Goal: Transaction & Acquisition: Download file/media

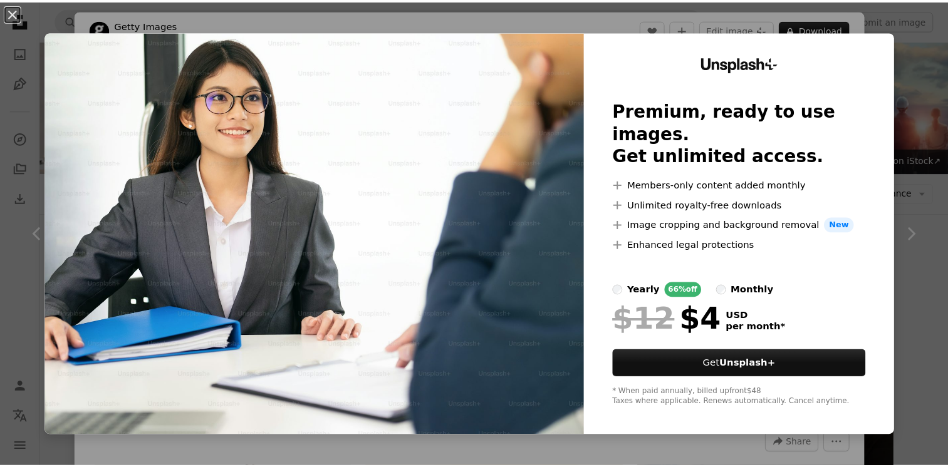
scroll to position [4562, 0]
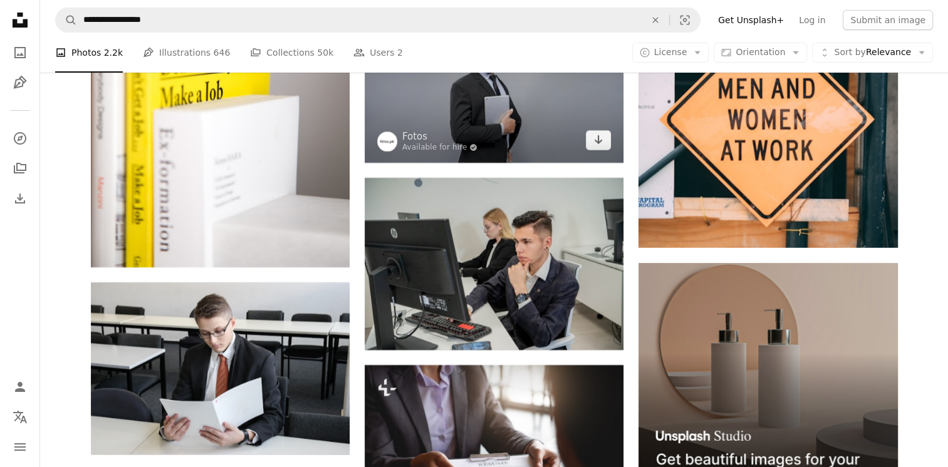
scroll to position [4933, 0]
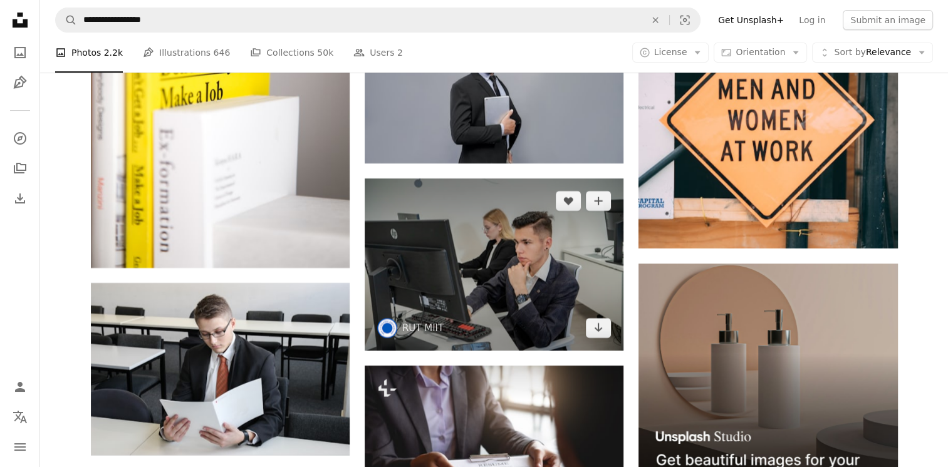
click at [492, 281] on img at bounding box center [494, 265] width 259 height 172
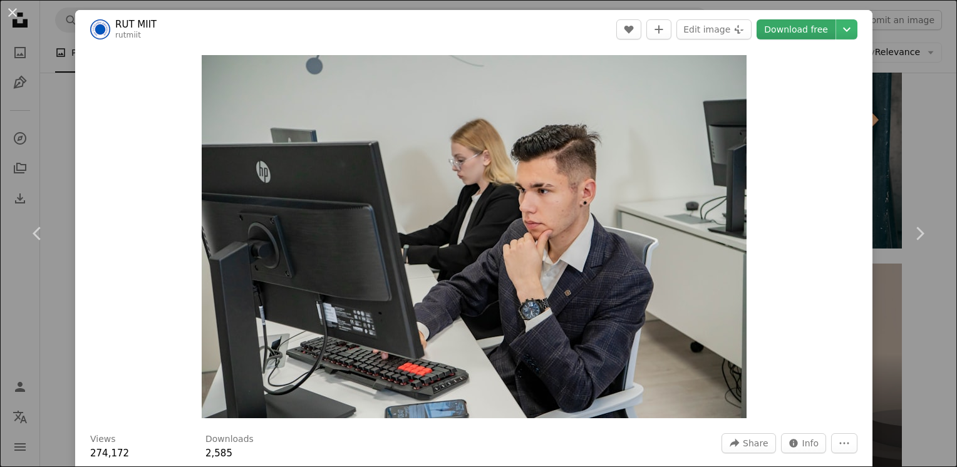
click at [795, 27] on link "Download free" at bounding box center [796, 29] width 79 height 20
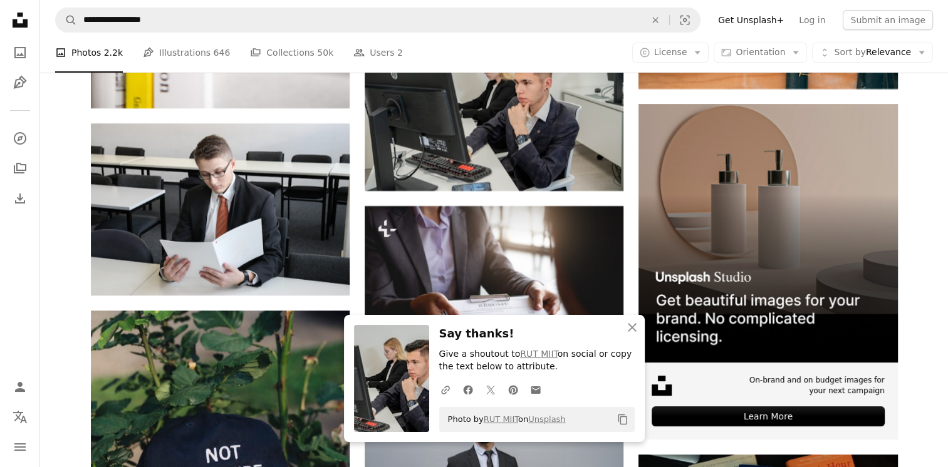
scroll to position [5091, 0]
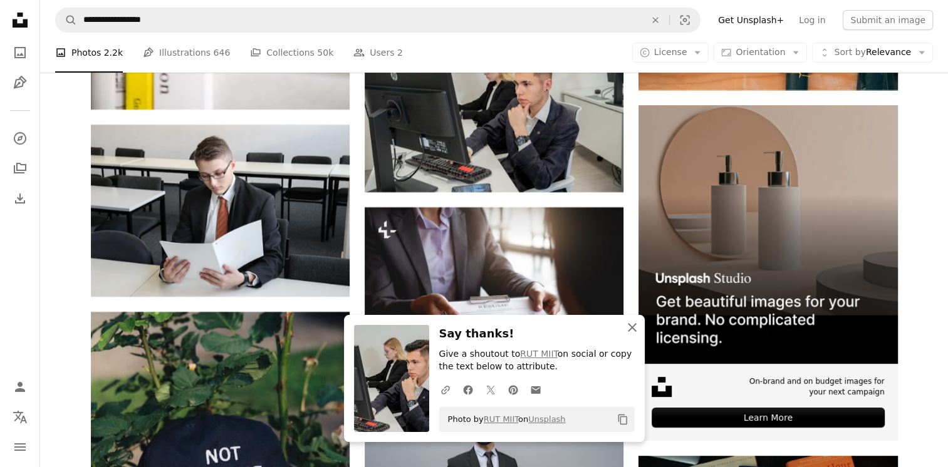
click at [632, 332] on icon "An X shape" at bounding box center [631, 327] width 15 height 15
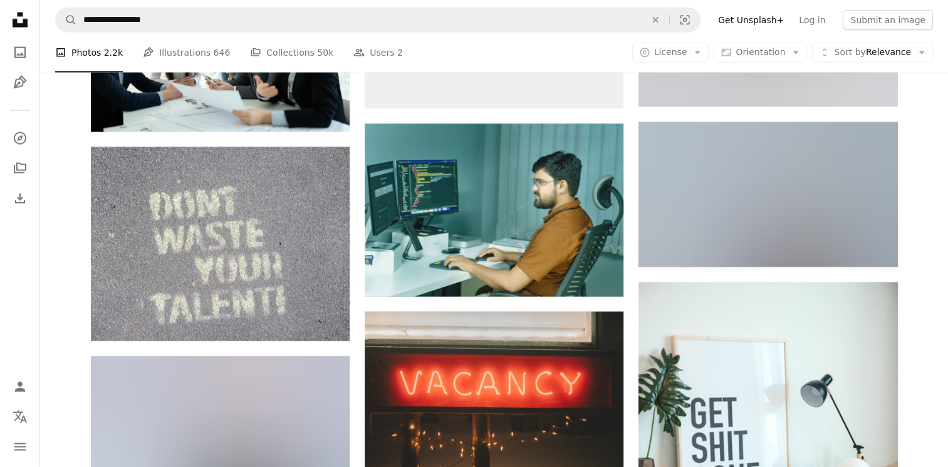
scroll to position [7761, 0]
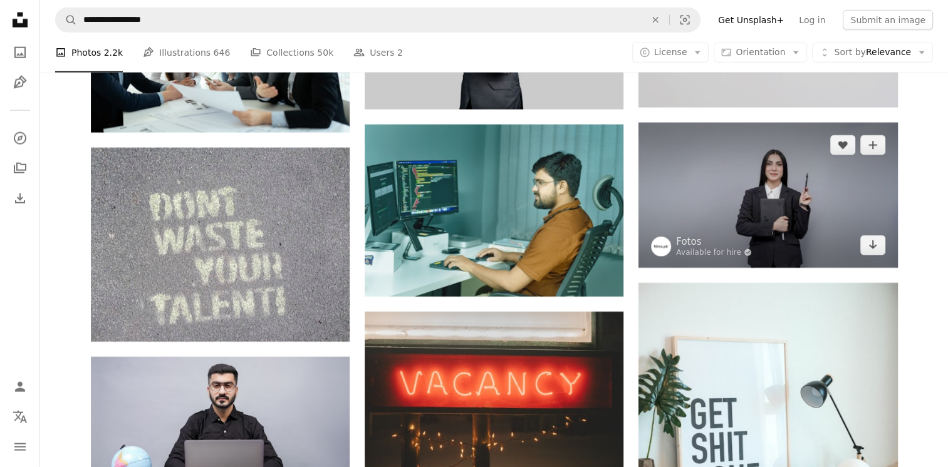
click at [734, 199] on img at bounding box center [767, 195] width 259 height 145
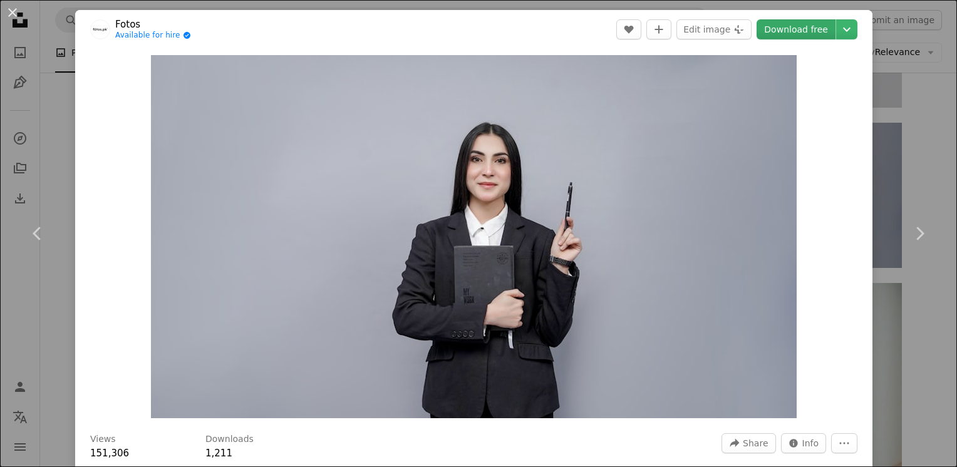
click at [768, 30] on link "Download free" at bounding box center [796, 29] width 79 height 20
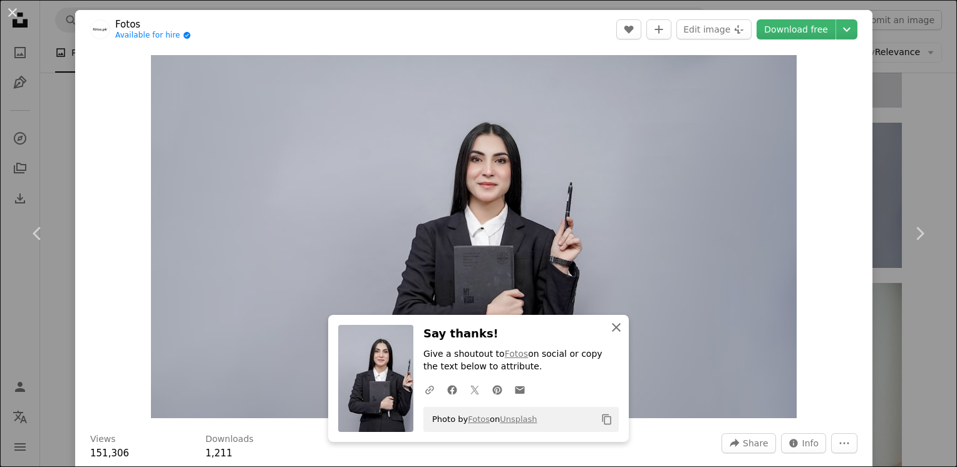
click at [611, 322] on icon "An X shape" at bounding box center [616, 327] width 15 height 15
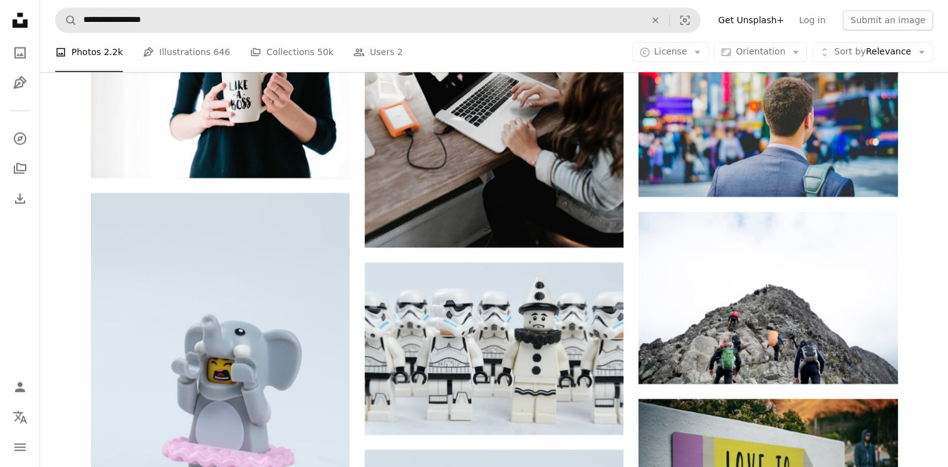
scroll to position [1873, 0]
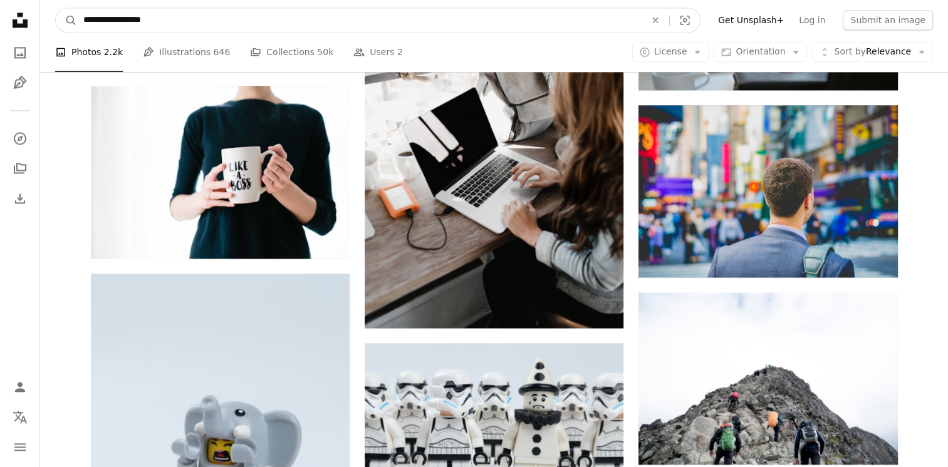
click at [321, 13] on input "**********" at bounding box center [359, 20] width 564 height 24
type input "**********"
click at [56, 8] on button "A magnifying glass" at bounding box center [66, 20] width 21 height 24
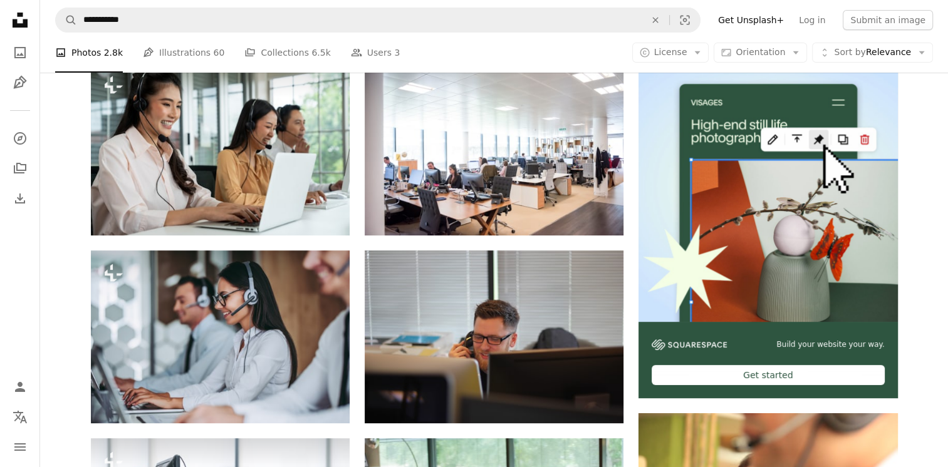
scroll to position [243, 0]
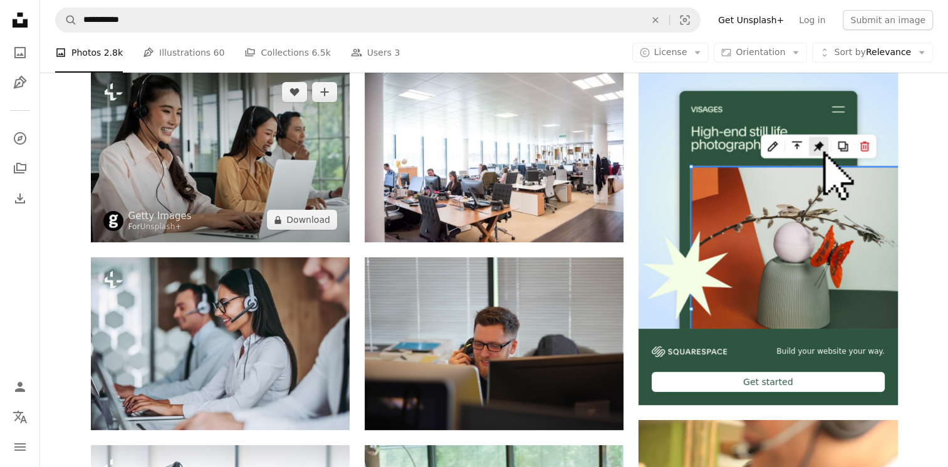
click at [258, 175] on img at bounding box center [220, 156] width 259 height 173
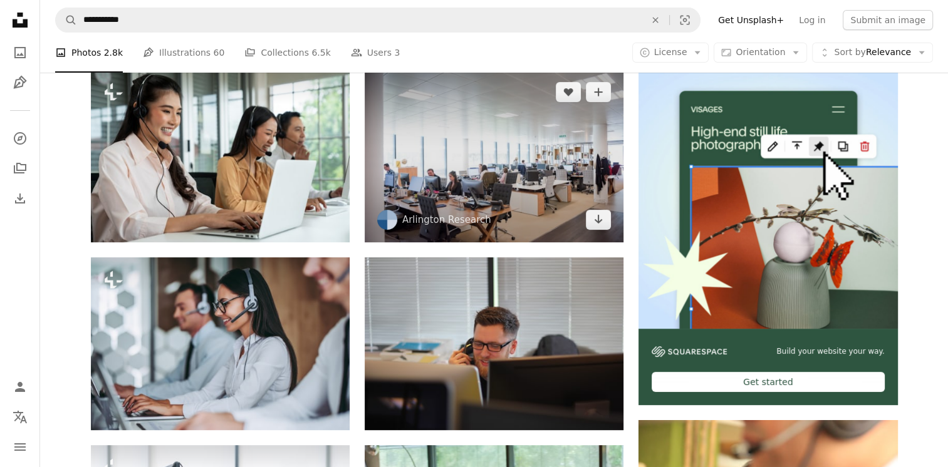
click at [517, 190] on img at bounding box center [494, 156] width 259 height 173
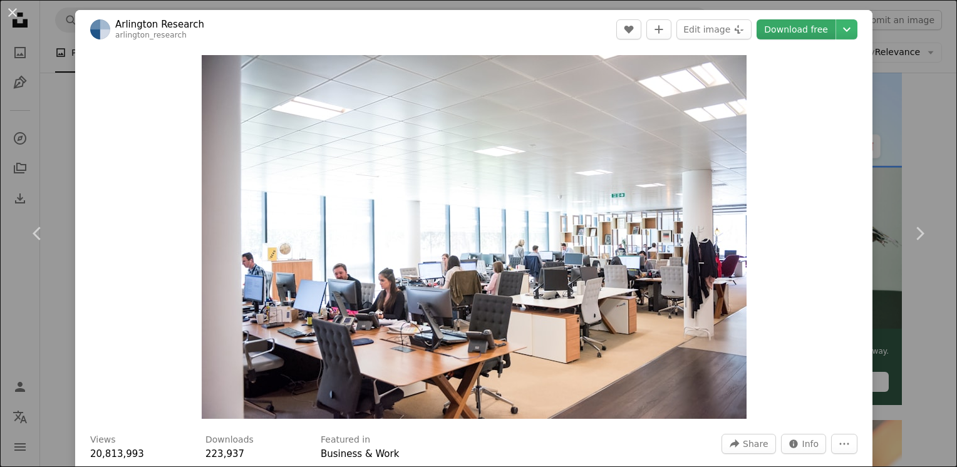
click at [792, 24] on link "Download free" at bounding box center [796, 29] width 79 height 20
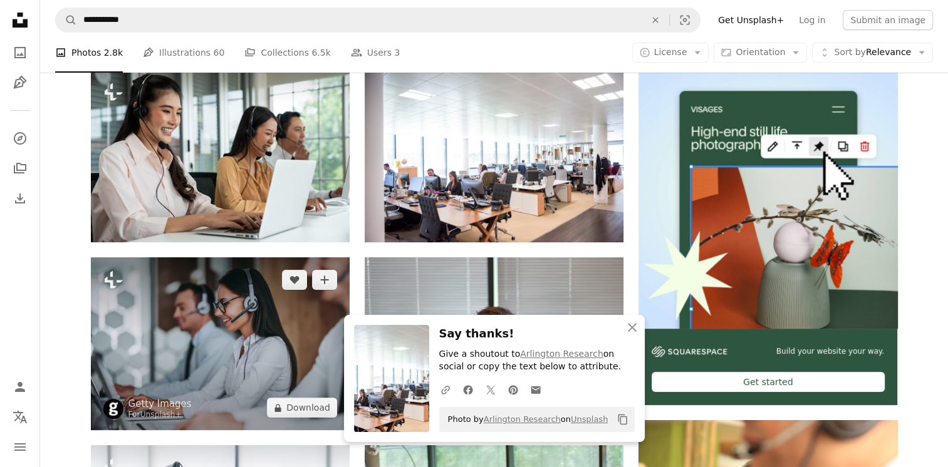
click at [259, 343] on img at bounding box center [220, 343] width 259 height 173
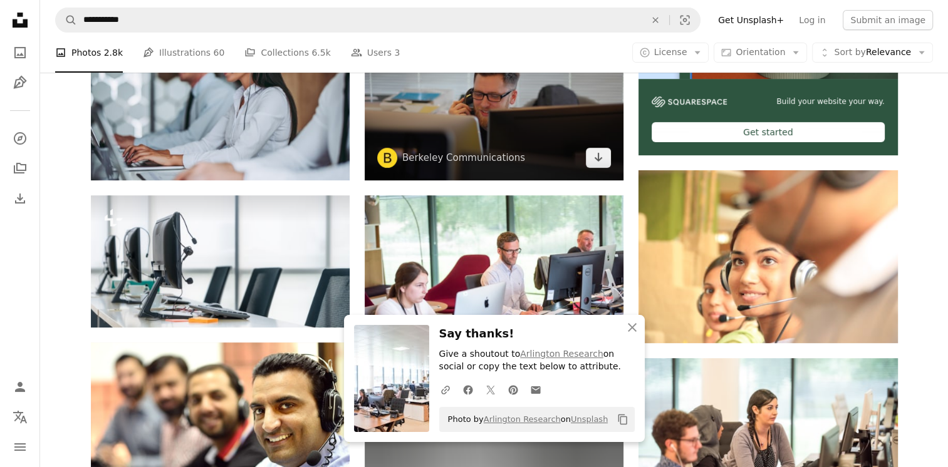
scroll to position [492, 0]
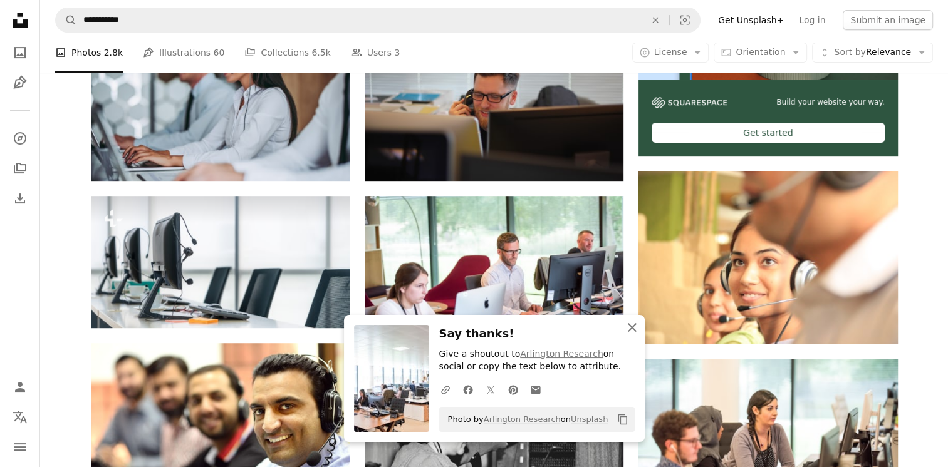
click at [628, 328] on icon "An X shape" at bounding box center [631, 327] width 15 height 15
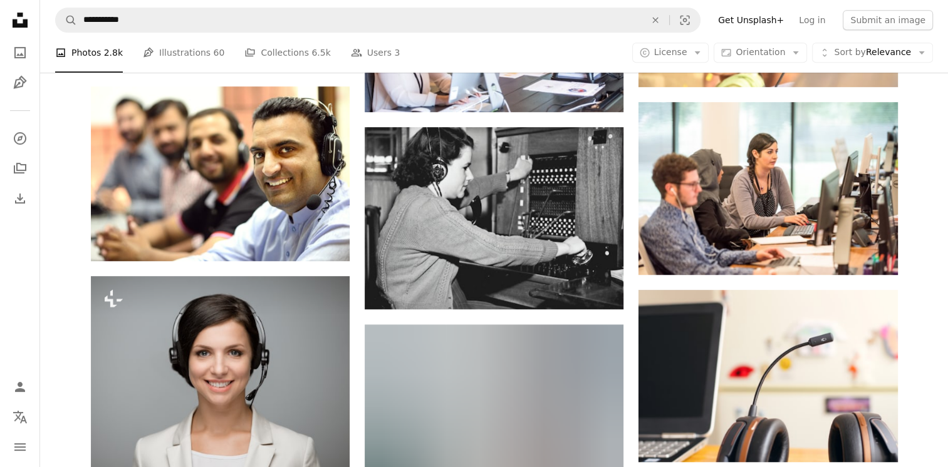
scroll to position [984, 0]
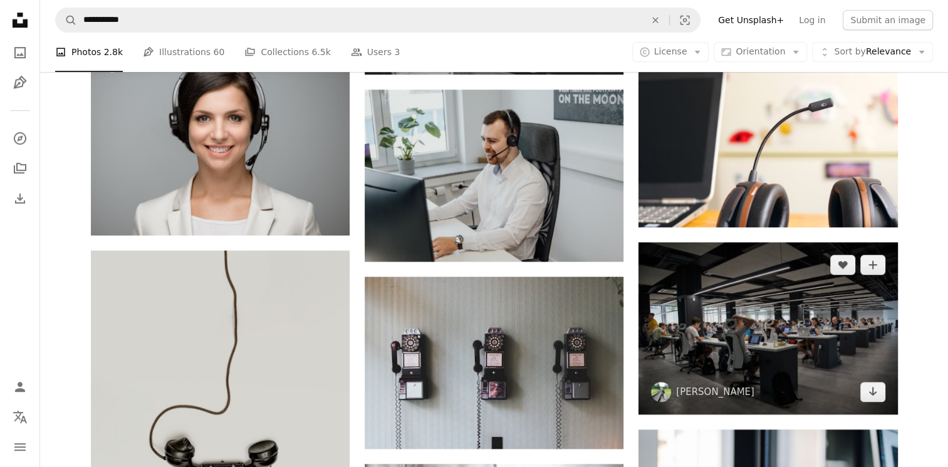
click at [826, 353] on img at bounding box center [767, 328] width 259 height 172
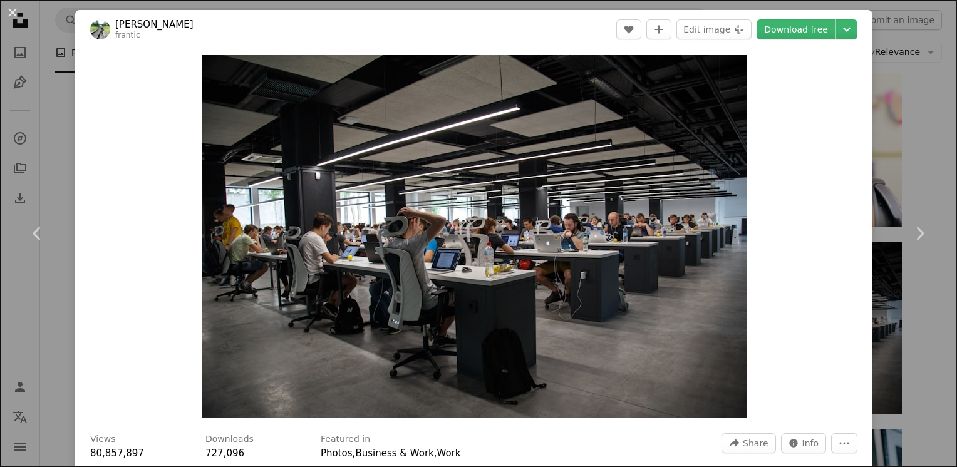
click at [809, 41] on header "[PERSON_NAME] frantic A heart A plus sign Edit image Plus sign for Unsplash+ Do…" at bounding box center [473, 29] width 797 height 39
click at [809, 37] on link "Download free" at bounding box center [796, 29] width 79 height 20
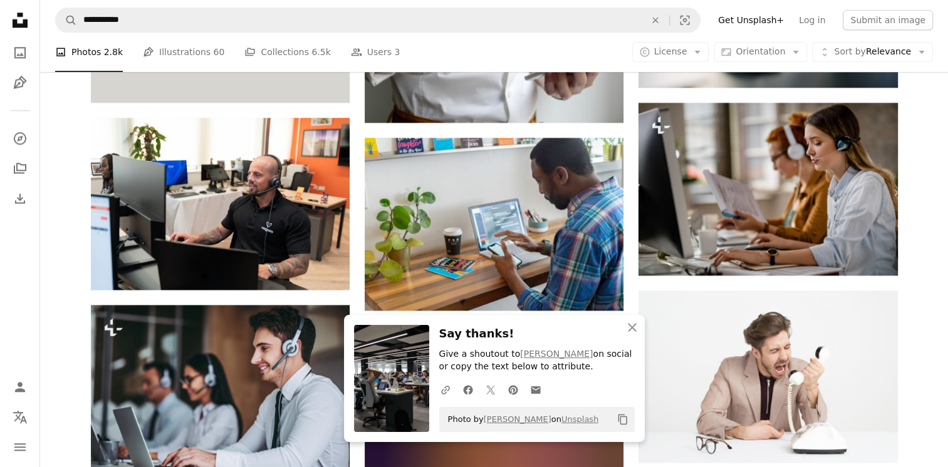
scroll to position [1498, 0]
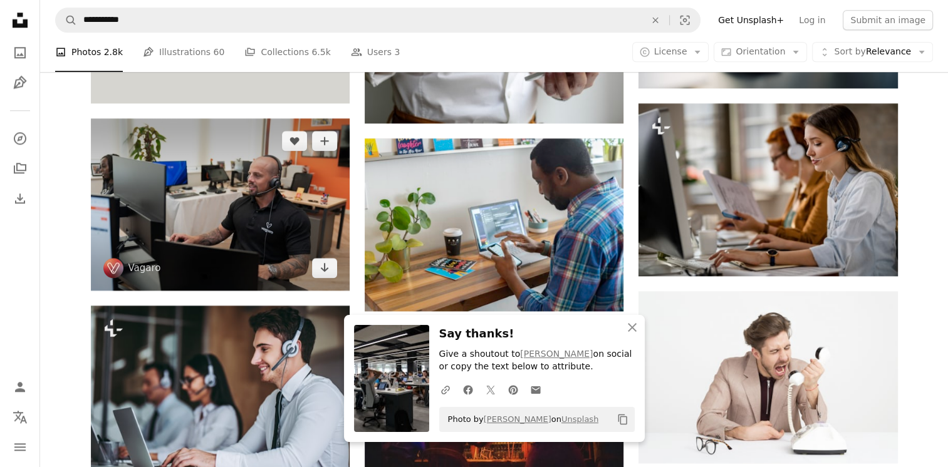
click at [204, 187] on img at bounding box center [220, 204] width 259 height 172
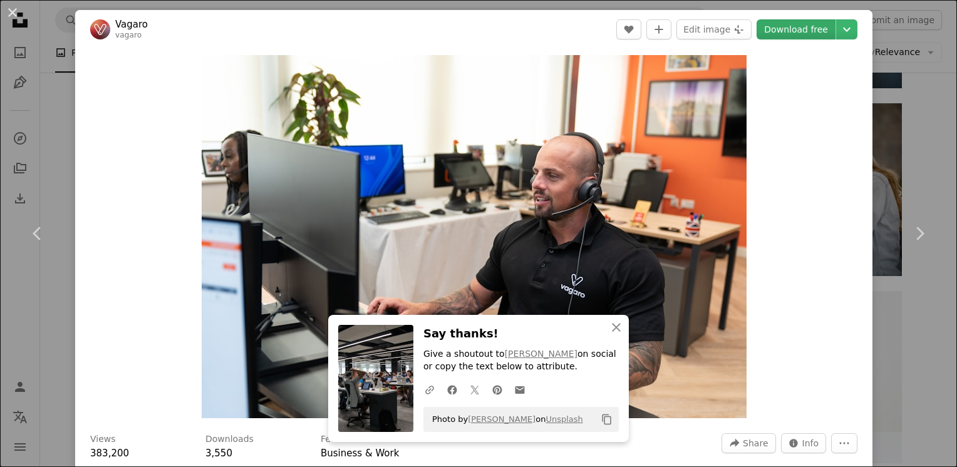
click at [769, 39] on link "Download free" at bounding box center [796, 29] width 79 height 20
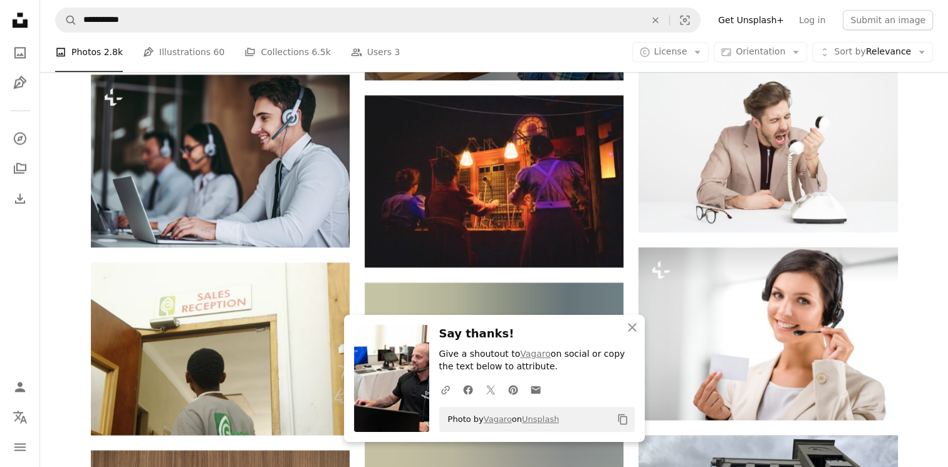
scroll to position [1729, 0]
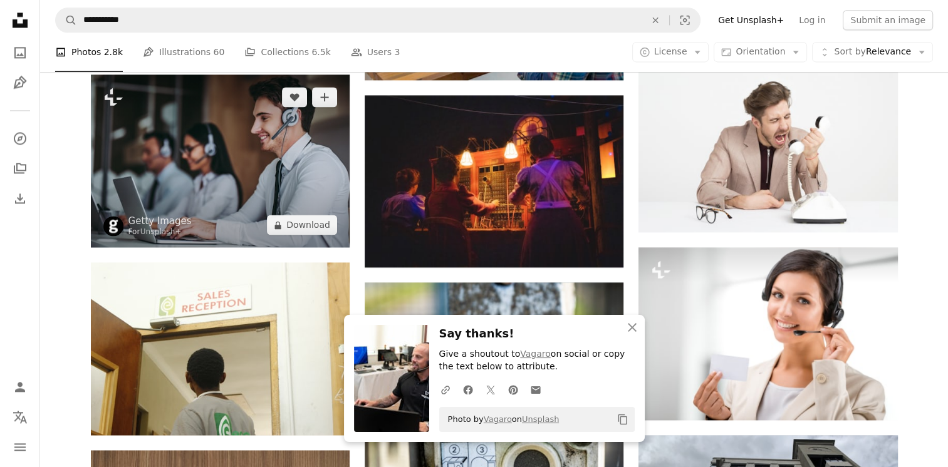
click at [130, 132] on img at bounding box center [220, 161] width 259 height 173
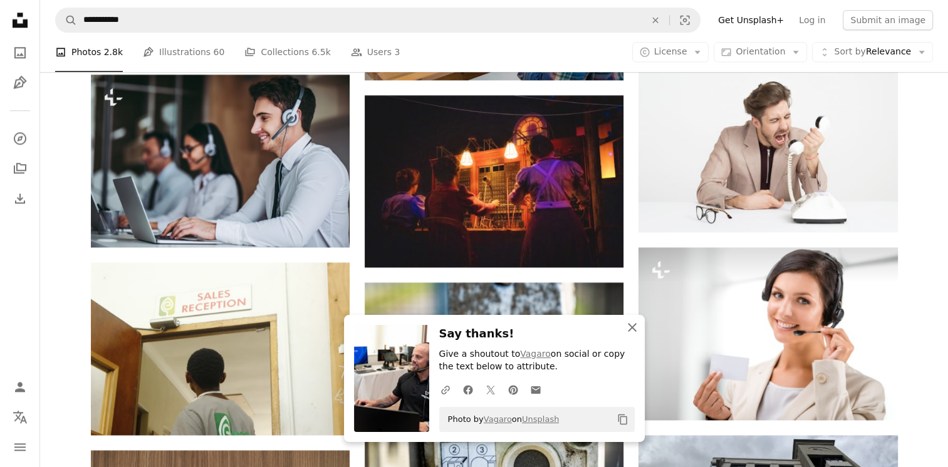
click at [631, 331] on icon "An X shape" at bounding box center [631, 327] width 15 height 15
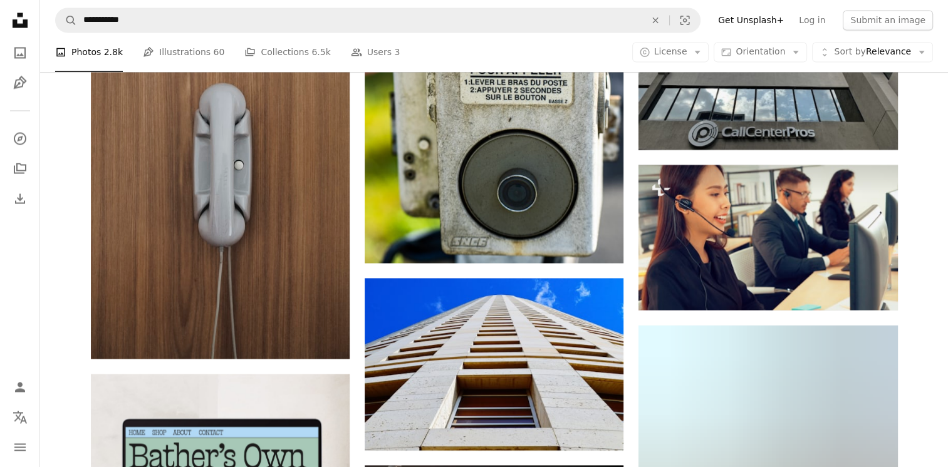
scroll to position [2207, 0]
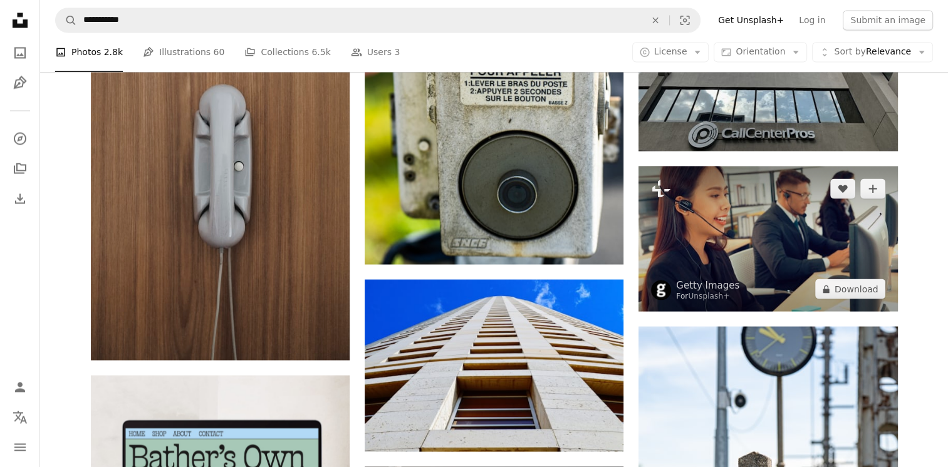
click at [792, 202] on img at bounding box center [767, 238] width 259 height 145
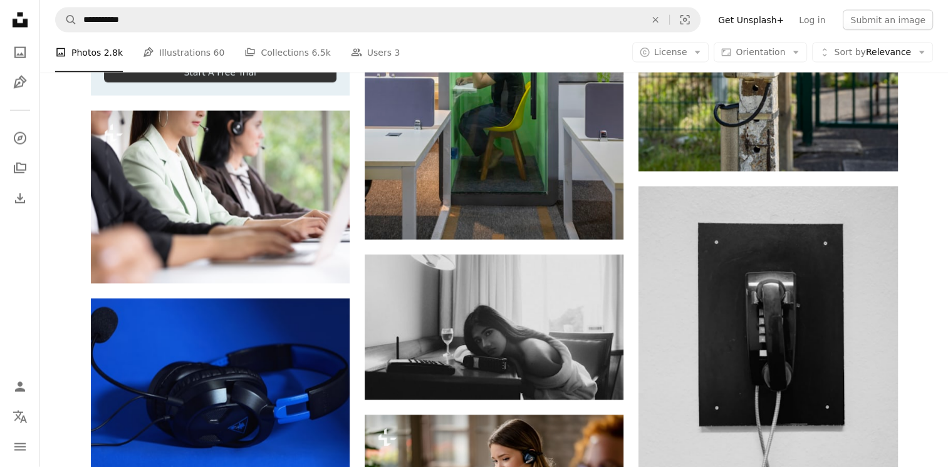
scroll to position [2821, 0]
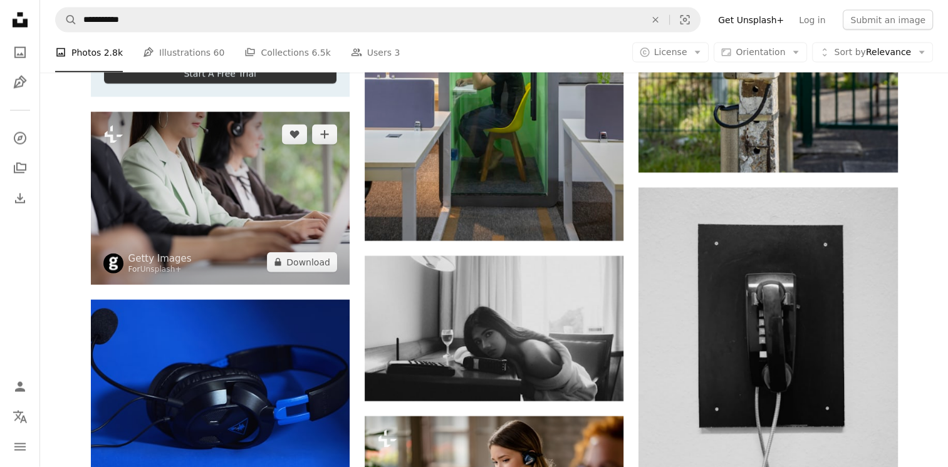
click at [153, 225] on img at bounding box center [220, 198] width 259 height 173
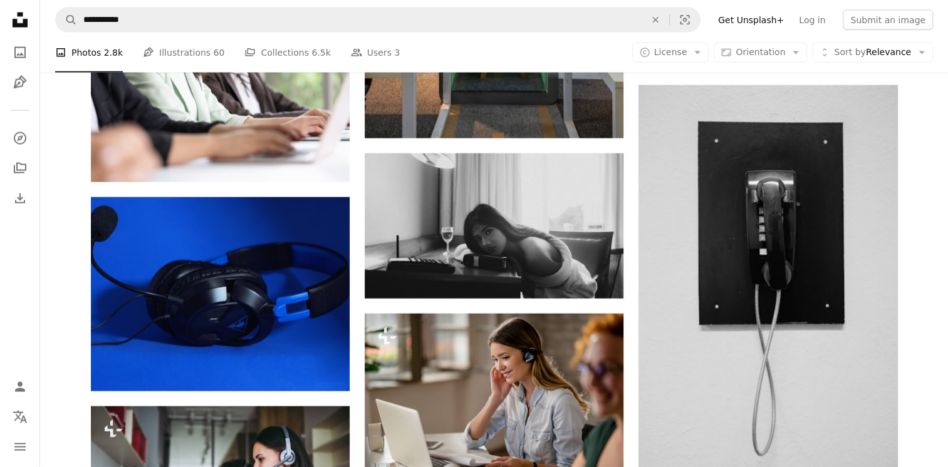
scroll to position [2924, 0]
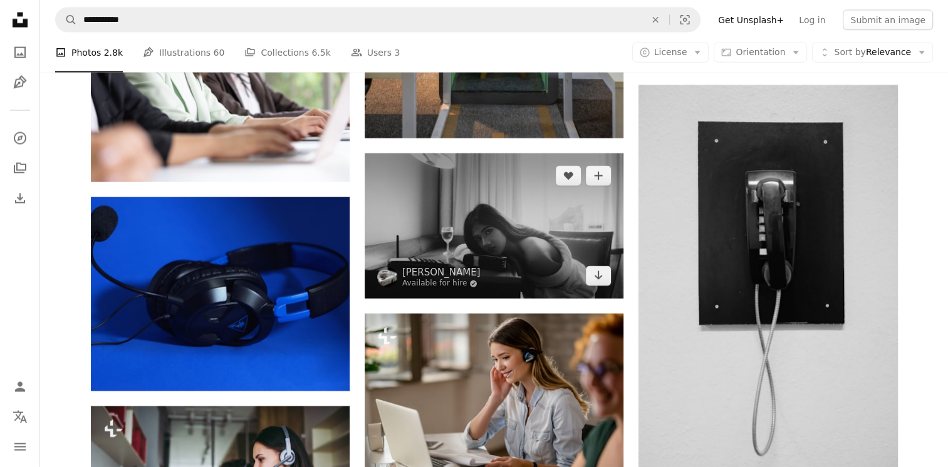
click at [481, 230] on img at bounding box center [494, 225] width 259 height 145
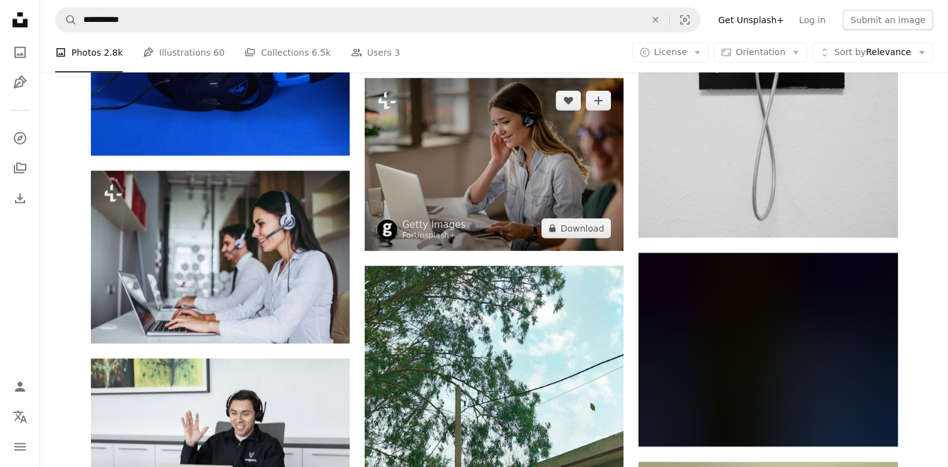
scroll to position [3157, 0]
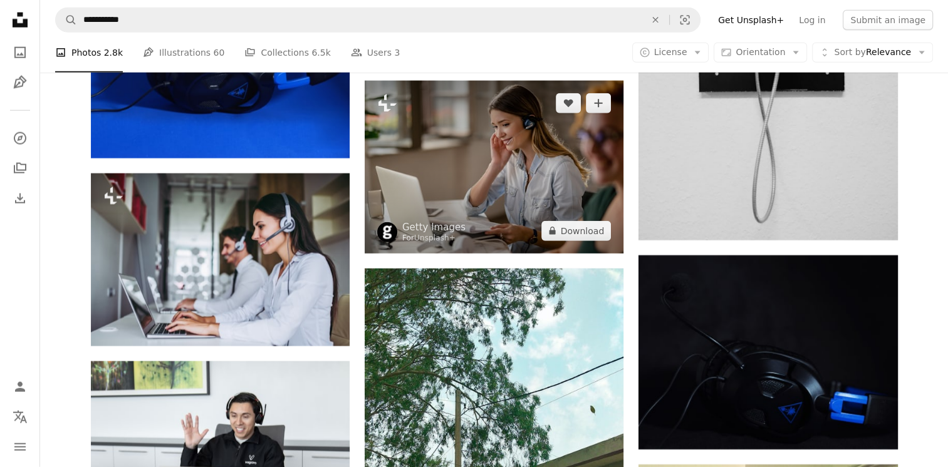
click at [536, 215] on img at bounding box center [494, 167] width 259 height 172
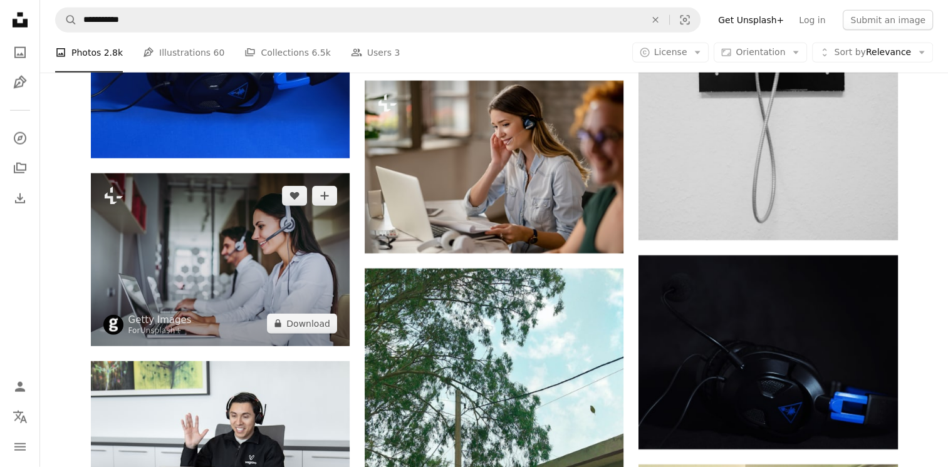
click at [298, 270] on img at bounding box center [220, 260] width 259 height 173
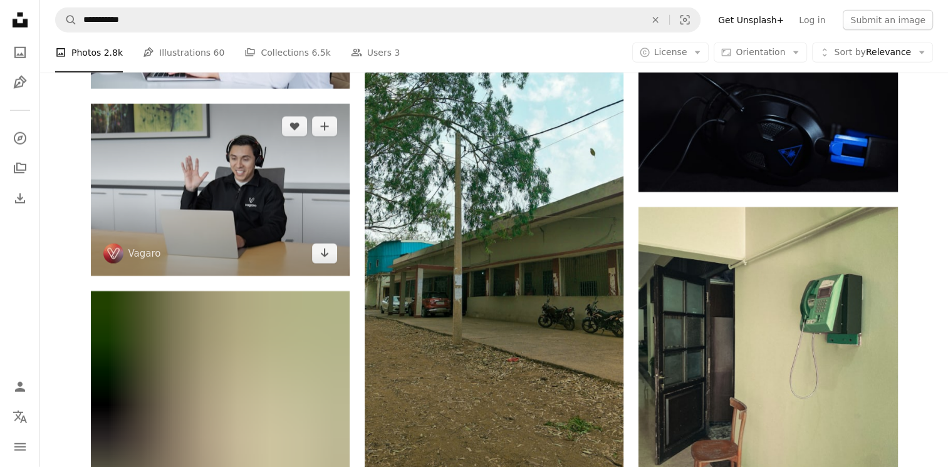
scroll to position [3415, 0]
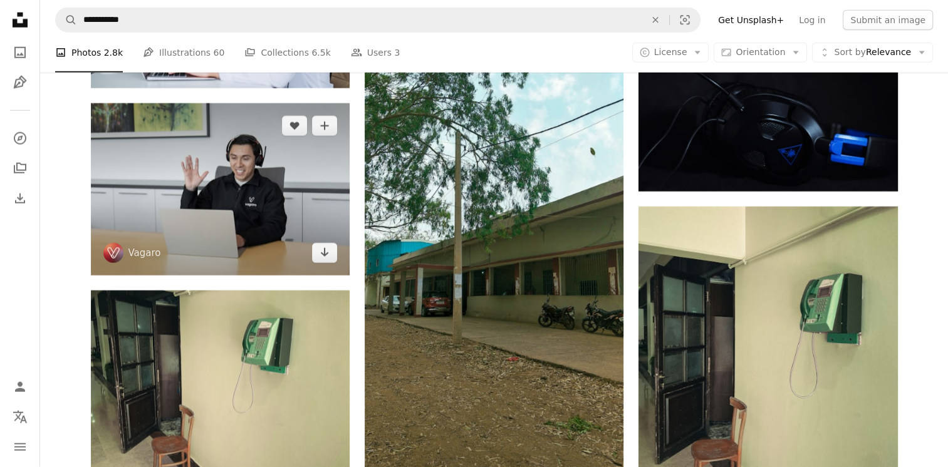
click at [259, 200] on img at bounding box center [220, 189] width 259 height 172
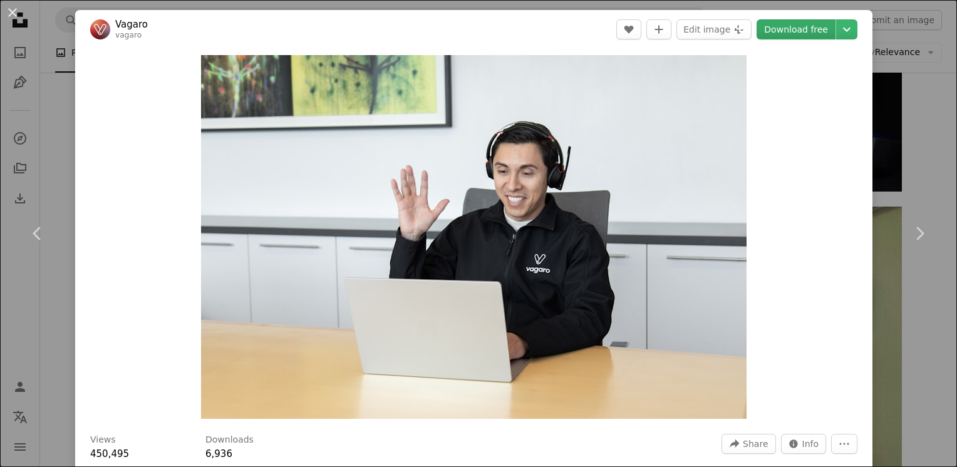
click at [781, 21] on link "Download free" at bounding box center [796, 29] width 79 height 20
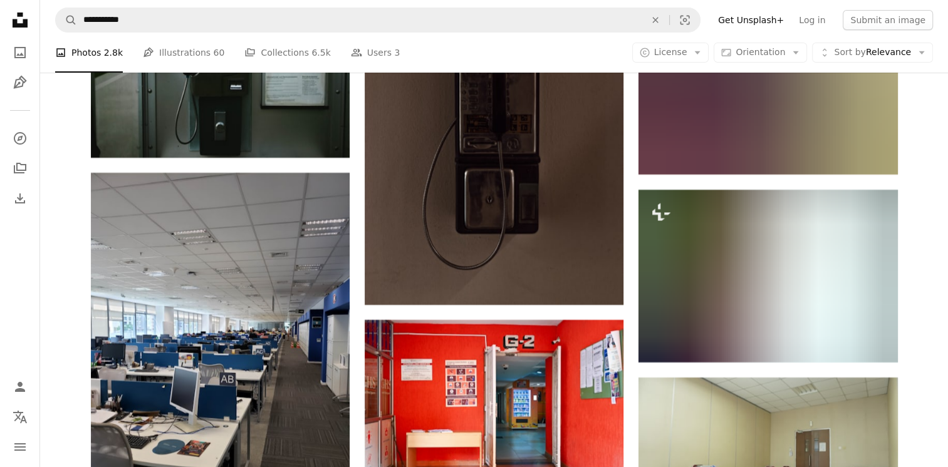
scroll to position [4431, 0]
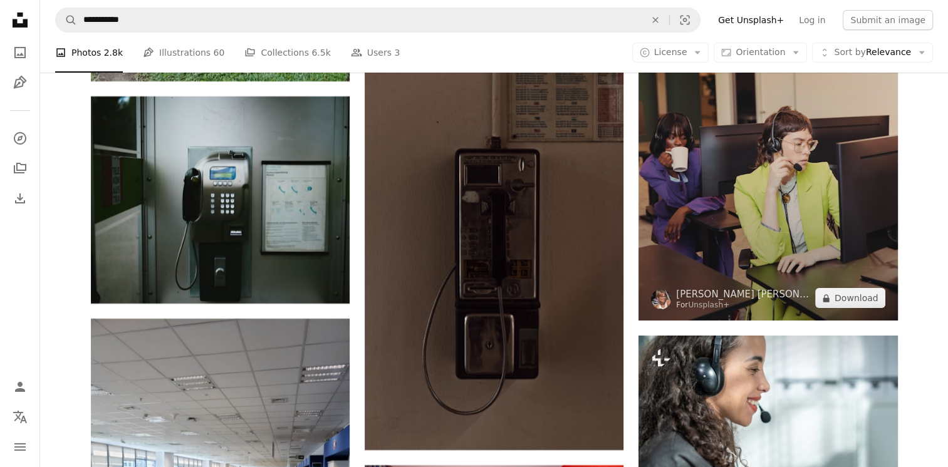
click at [772, 182] on img at bounding box center [767, 126] width 259 height 388
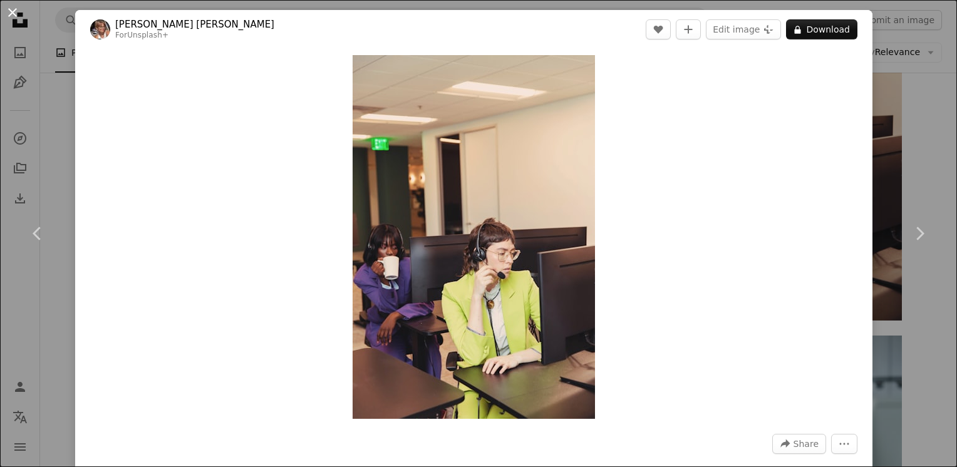
click at [9, 5] on button "An X shape" at bounding box center [12, 12] width 15 height 15
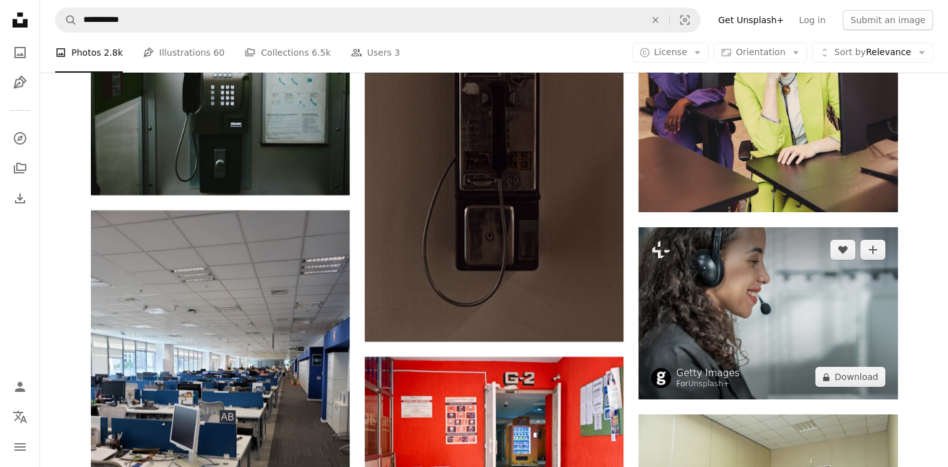
scroll to position [4537, 0]
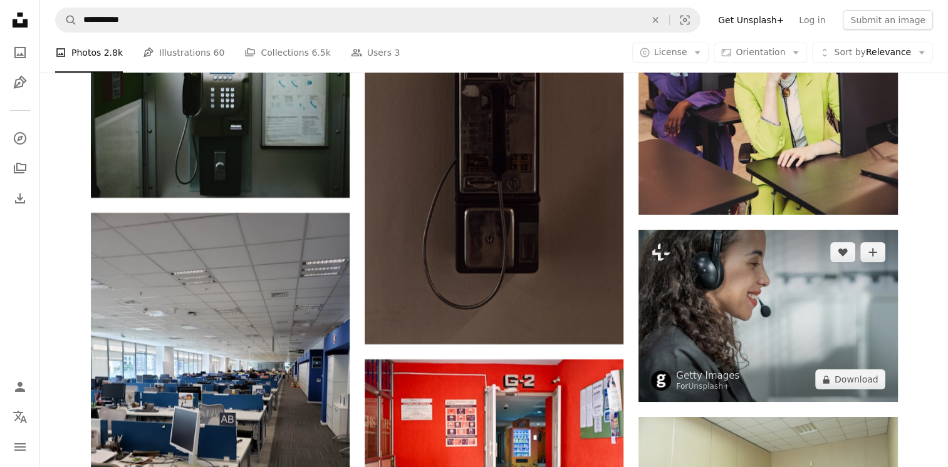
click at [759, 296] on img at bounding box center [767, 316] width 259 height 172
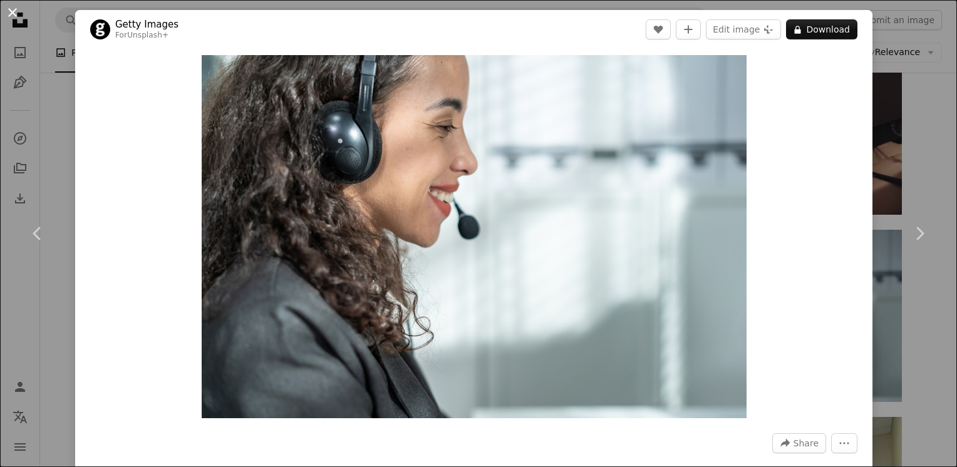
click at [5, 14] on button "An X shape" at bounding box center [12, 12] width 15 height 15
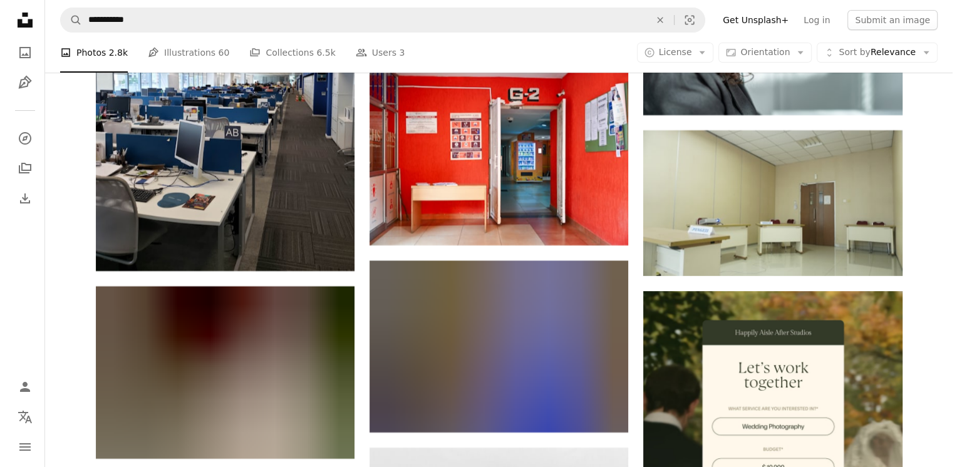
scroll to position [4823, 0]
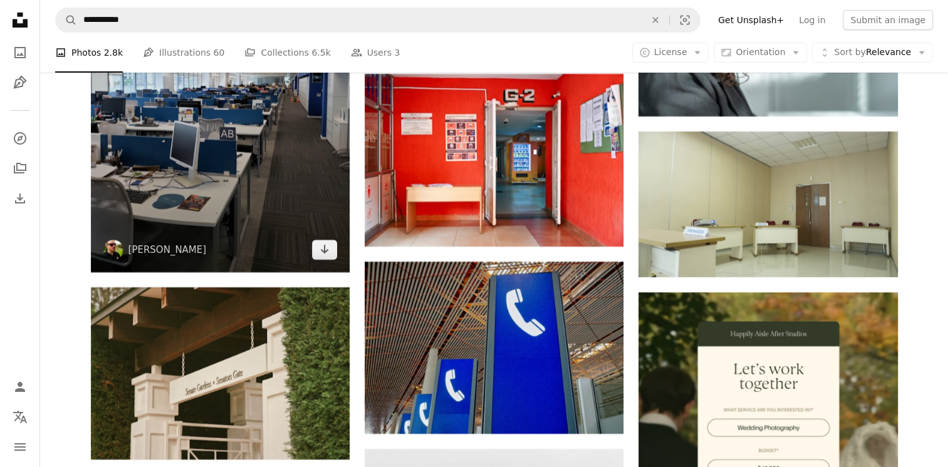
click at [274, 123] on img at bounding box center [220, 99] width 259 height 345
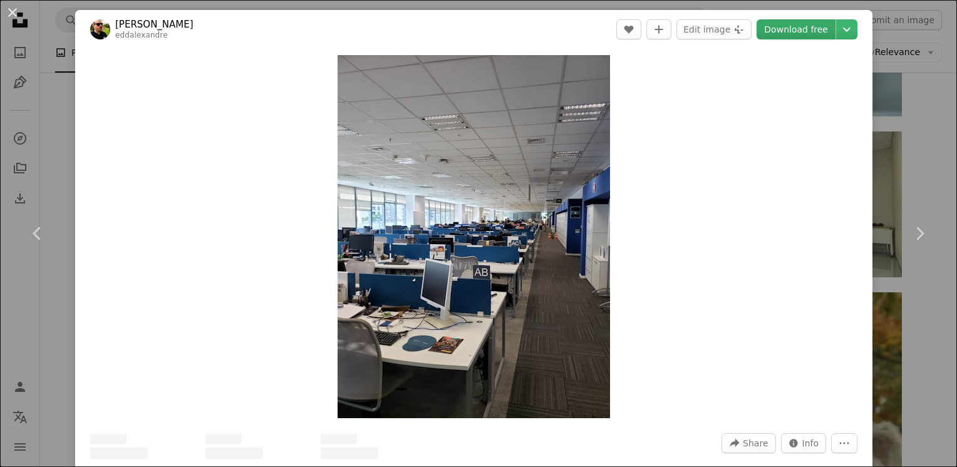
click at [769, 34] on link "Download free" at bounding box center [796, 29] width 79 height 20
